Goal: Information Seeking & Learning: Understand process/instructions

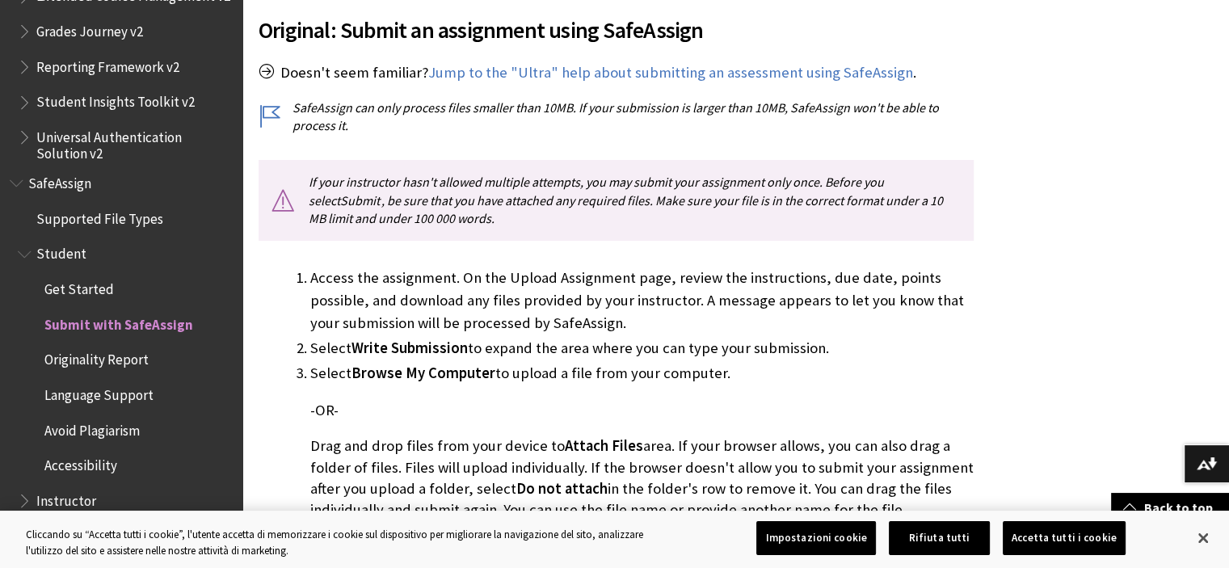
scroll to position [452, 0]
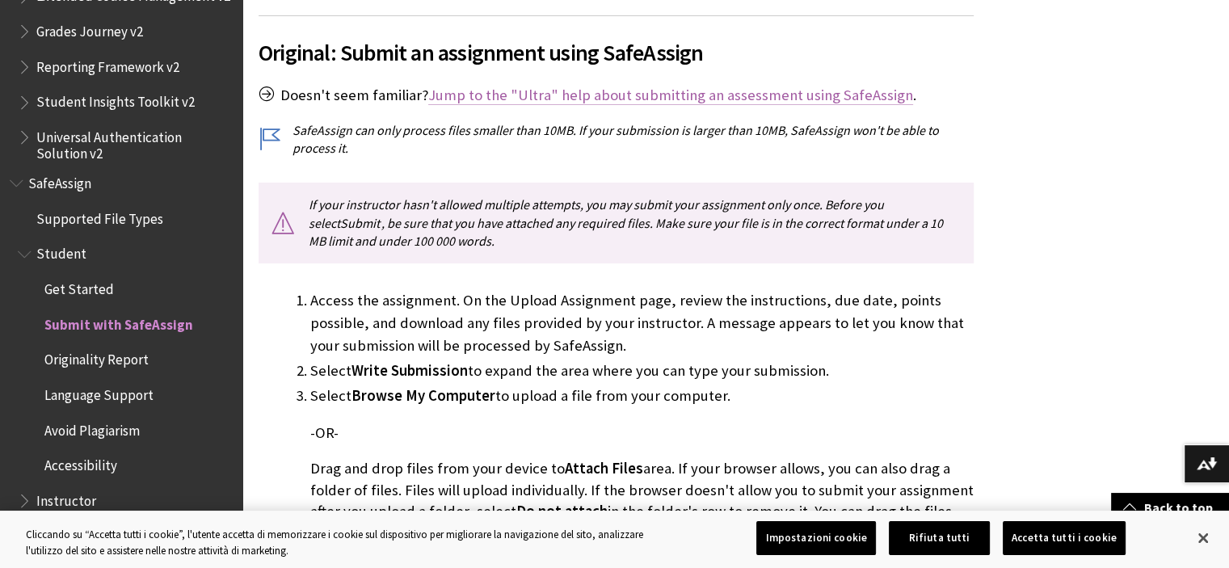
click at [516, 98] on link "Jump to the "Ultra" help about submitting an assessment using SafeAssign" at bounding box center [670, 95] width 485 height 19
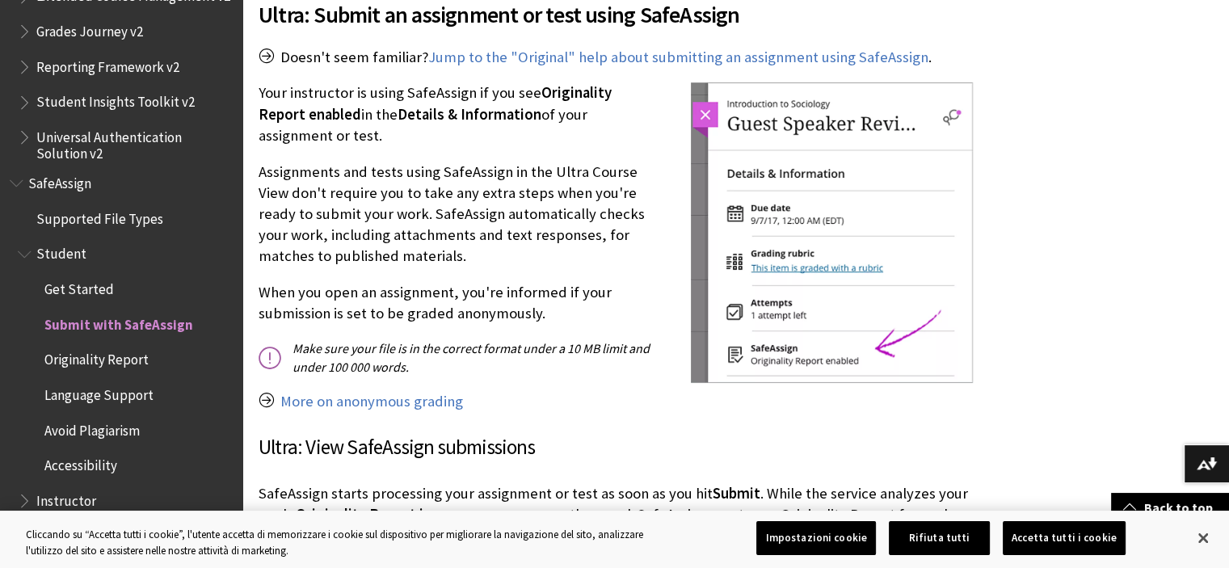
click at [516, 98] on p "Your instructor is using SafeAssign if you see Originality Report enabled in th…" at bounding box center [615, 114] width 715 height 64
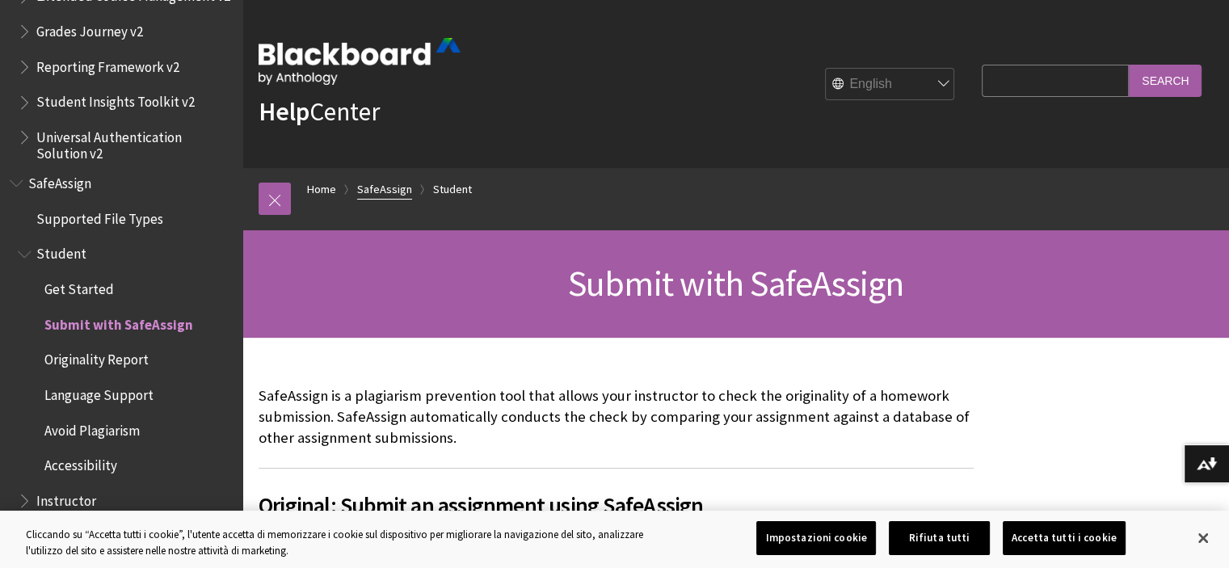
click at [374, 189] on link "SafeAssign" at bounding box center [384, 189] width 55 height 20
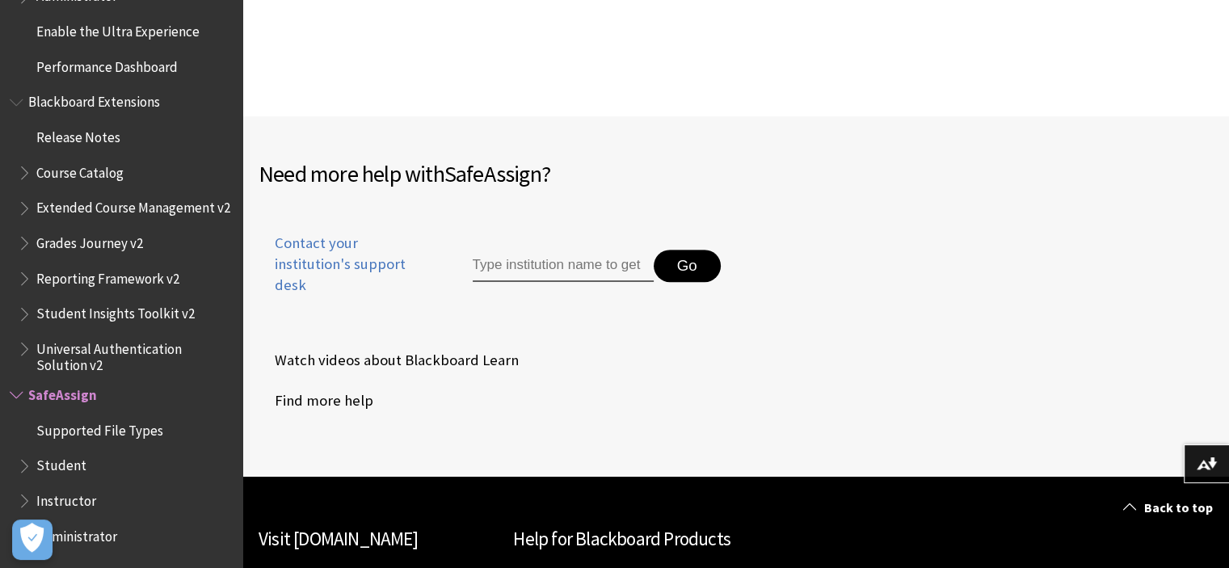
scroll to position [464, 0]
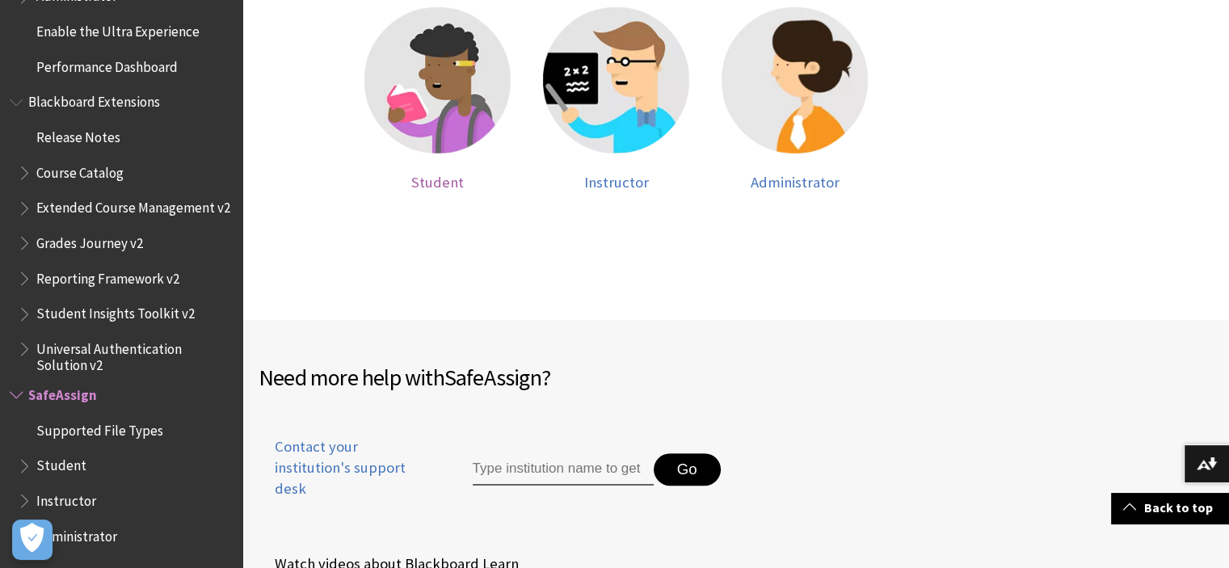
click at [426, 177] on span "Student" at bounding box center [437, 182] width 53 height 19
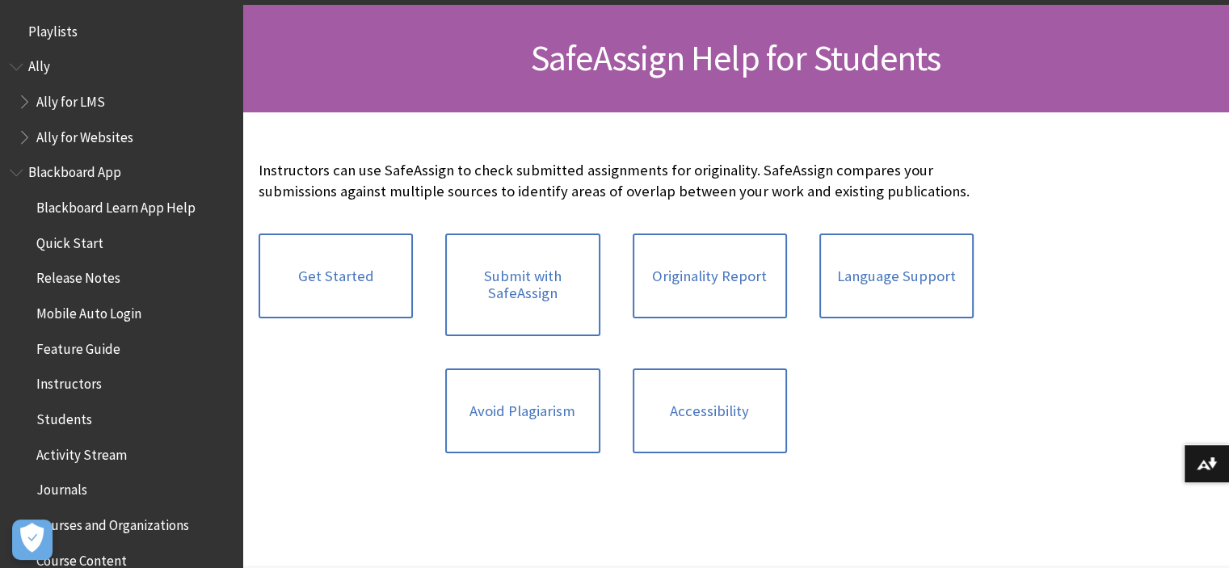
scroll to position [1890, 0]
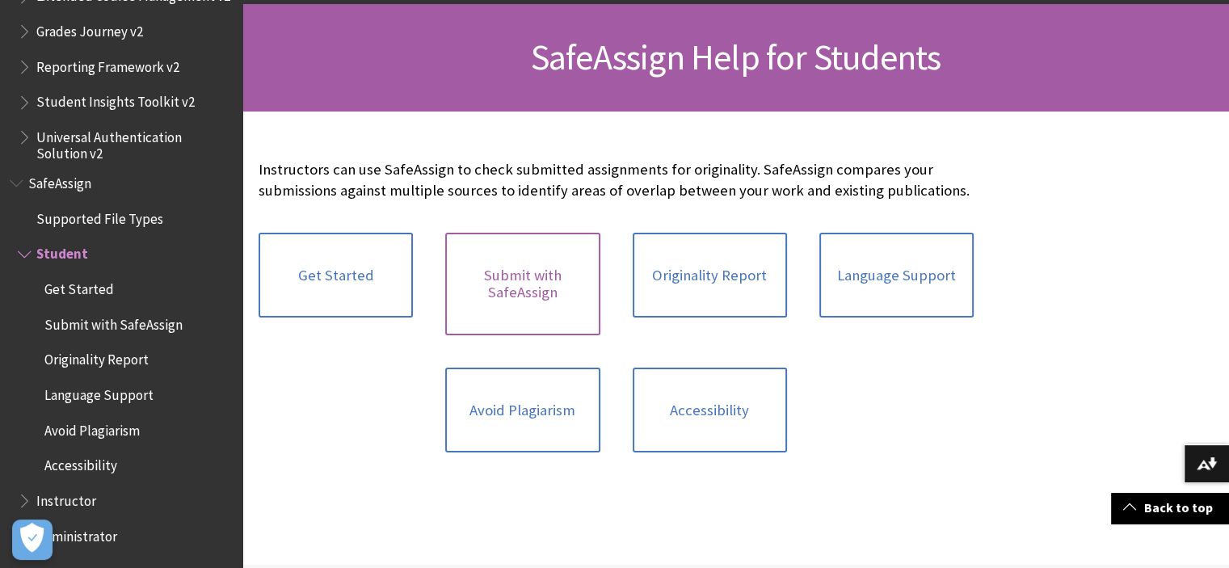
click at [539, 309] on link "Submit with SafeAssign" at bounding box center [522, 284] width 154 height 103
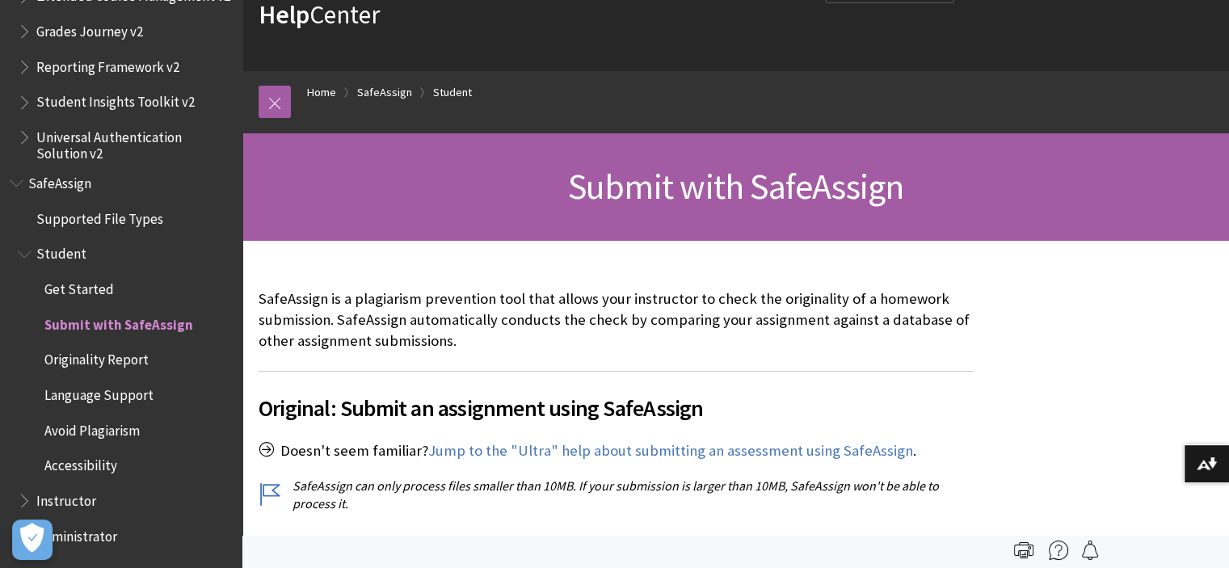
scroll to position [65, 0]
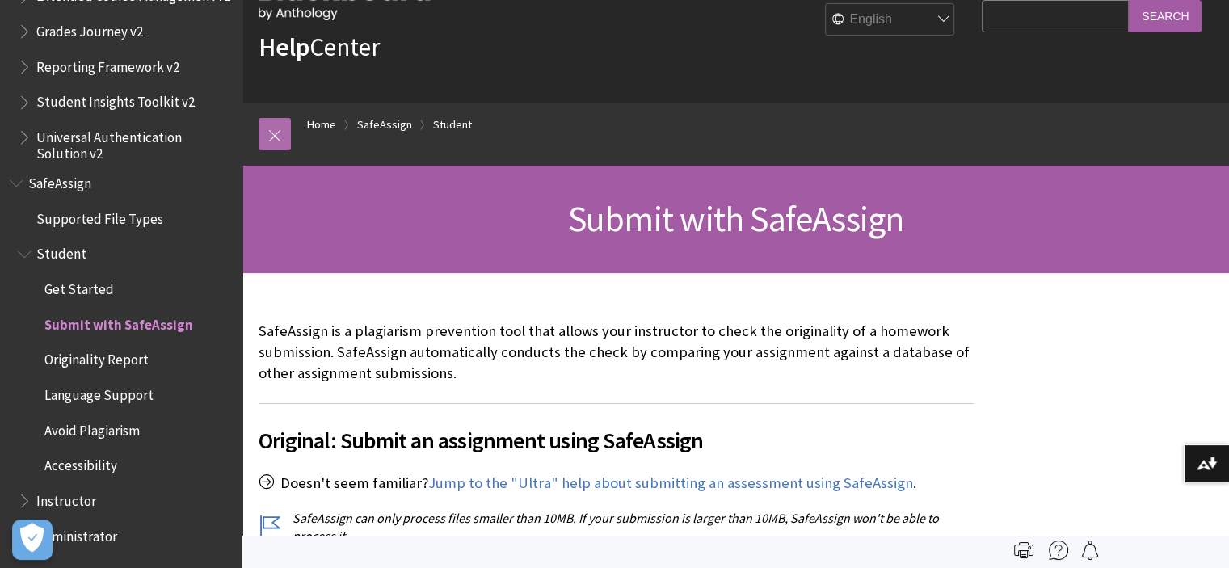
click at [284, 124] on link at bounding box center [274, 134] width 32 height 32
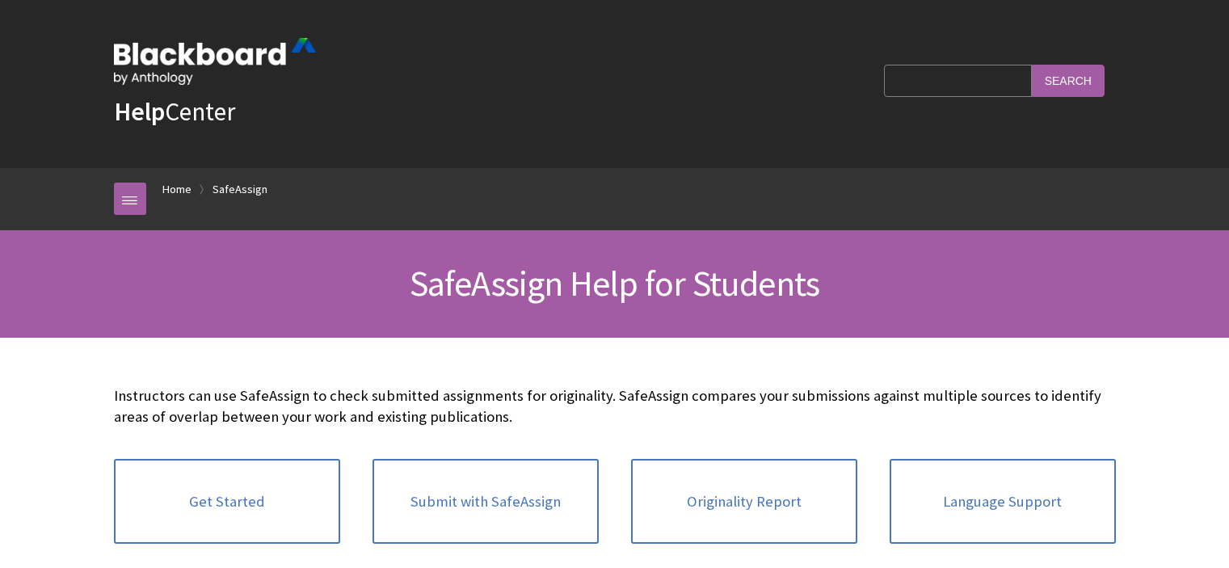
scroll to position [226, 0]
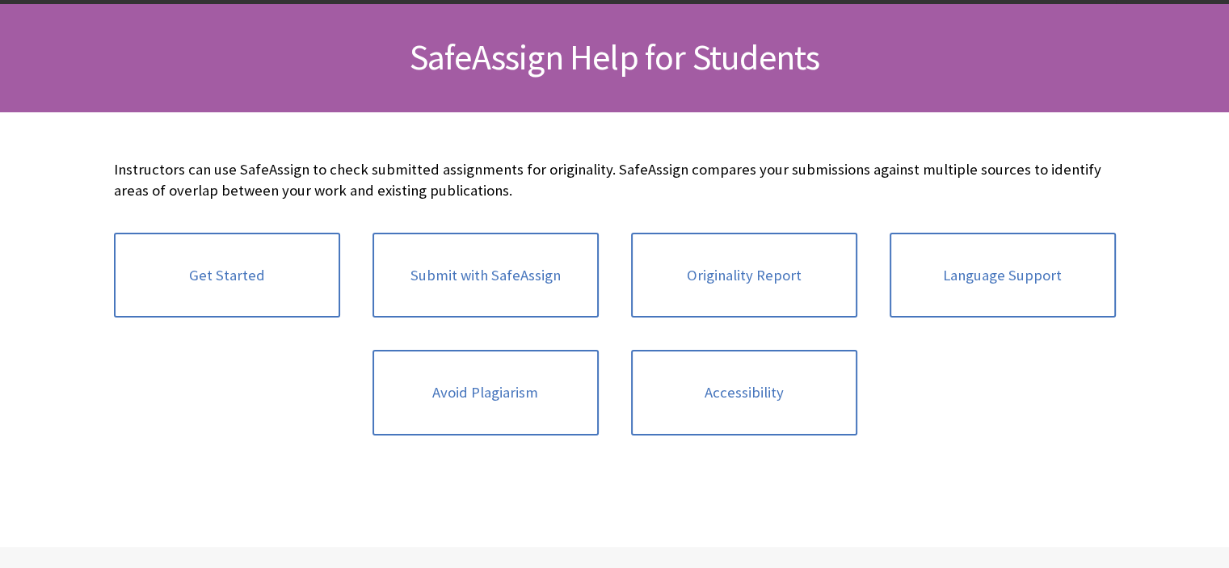
click at [467, 426] on link "Avoid Plagiarism" at bounding box center [485, 393] width 226 height 86
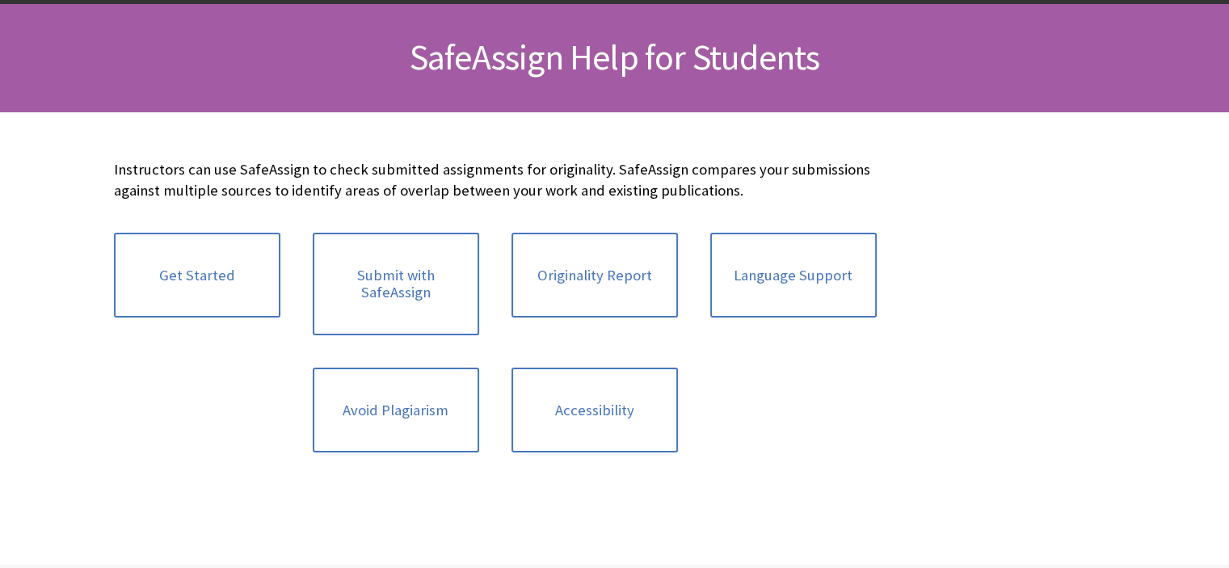
scroll to position [1890, 0]
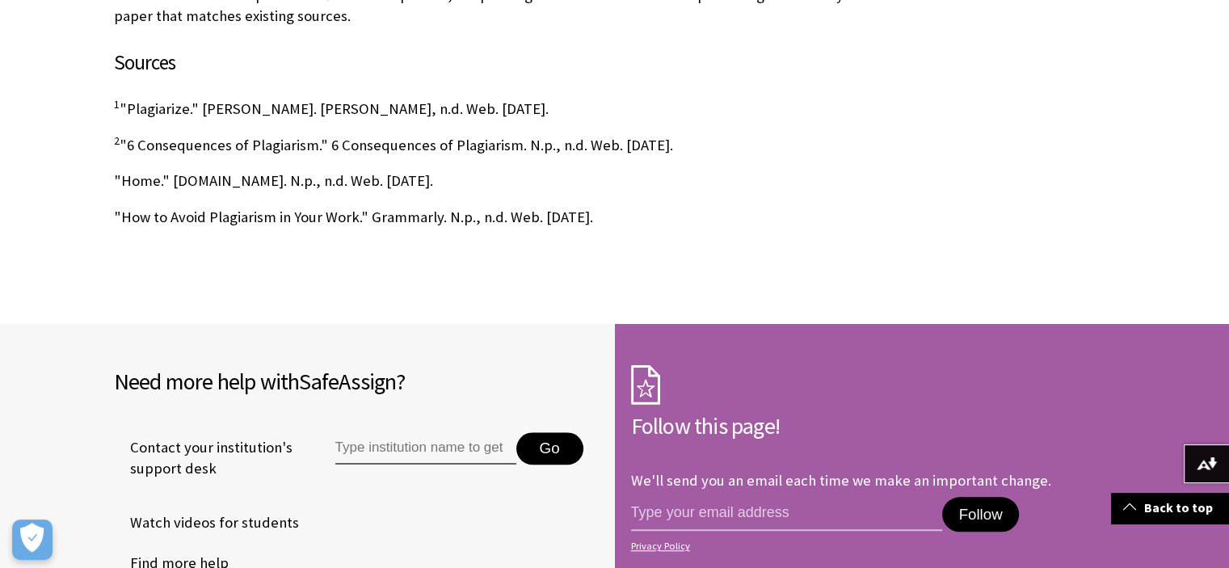
scroll to position [1389, 0]
